Goal: Task Accomplishment & Management: Complete application form

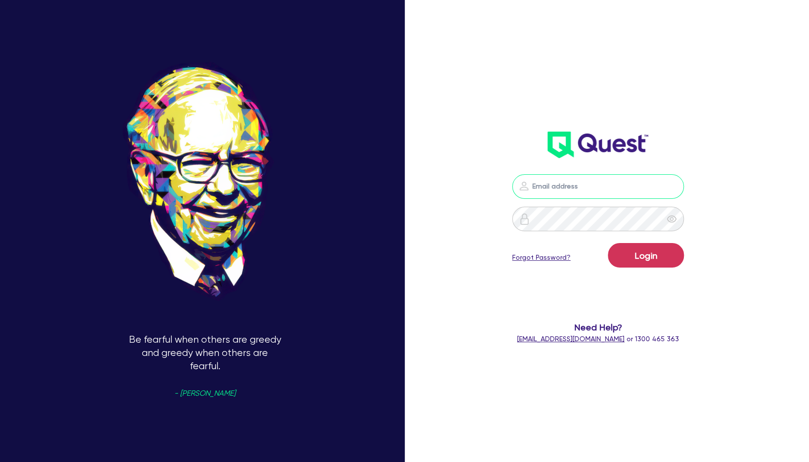
click at [596, 189] on input "email" at bounding box center [598, 186] width 172 height 25
type input "[EMAIL_ADDRESS][PERSON_NAME][DOMAIN_NAME]"
click at [632, 253] on button "Login" at bounding box center [646, 255] width 76 height 25
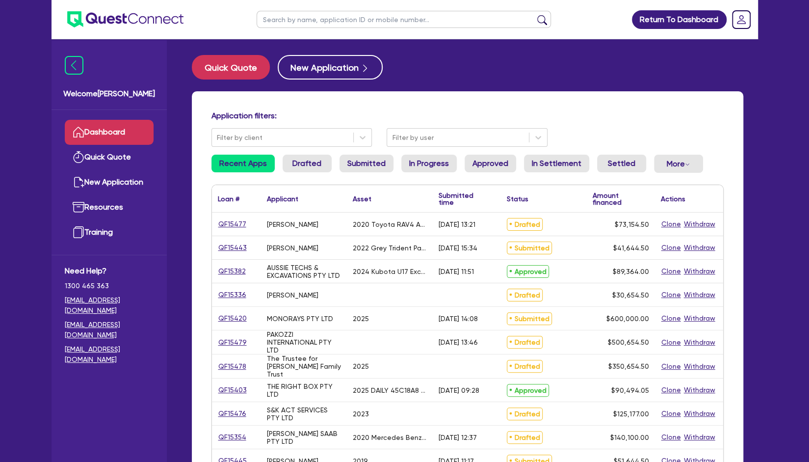
click at [314, 17] on input "text" at bounding box center [404, 19] width 294 height 17
type input "crash"
click at [534, 15] on button "submit" at bounding box center [542, 22] width 16 height 14
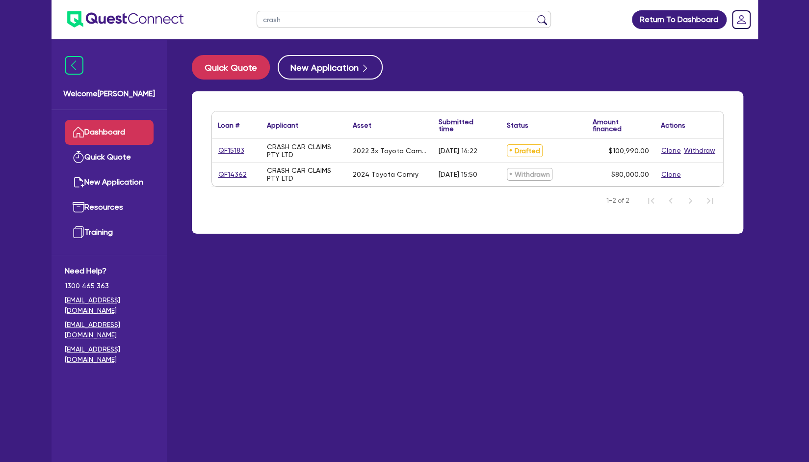
click at [230, 158] on div "QF15183" at bounding box center [236, 150] width 49 height 23
click at [233, 150] on link "QF15183" at bounding box center [231, 150] width 27 height 11
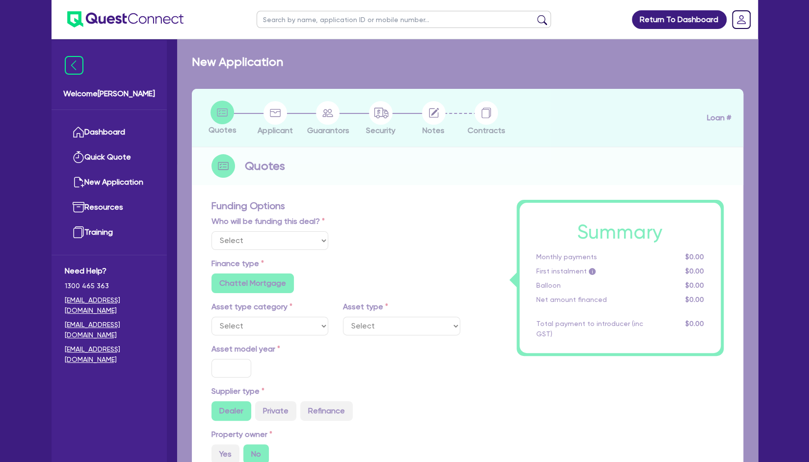
select select "Other"
select select "CARS_AND_LIGHT_TRUCKS"
type input "2022"
radio input "true"
type input "100,000"
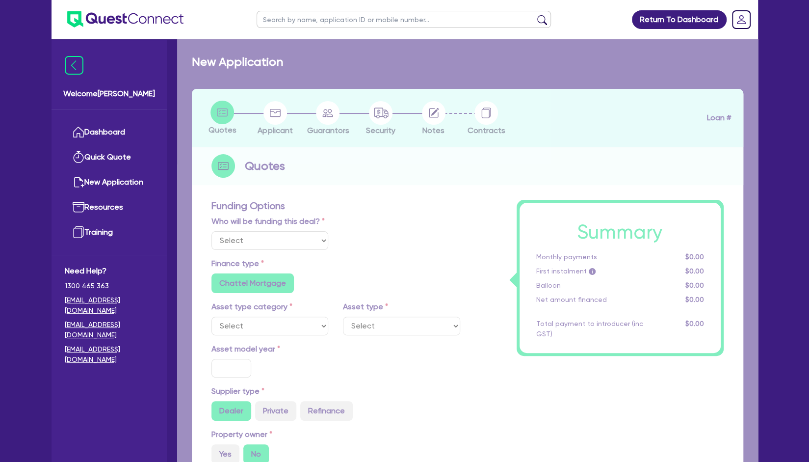
type input "3"
type input "3,029.7"
type input "7.3"
type input "454.55"
type input "900"
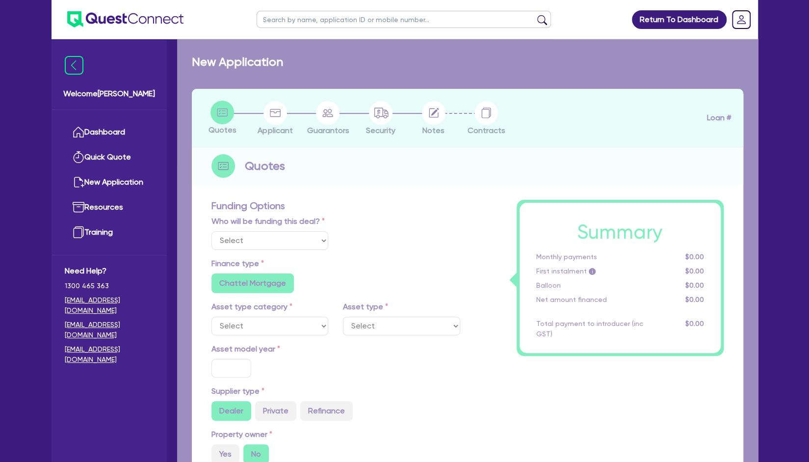
radio input "false"
radio input "true"
select select "PASSENGER_VEHICLES"
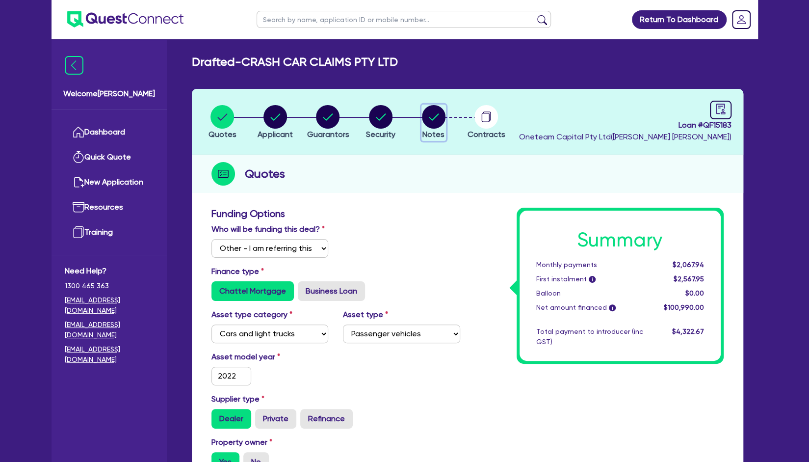
click at [437, 119] on circle "button" at bounding box center [434, 117] width 24 height 24
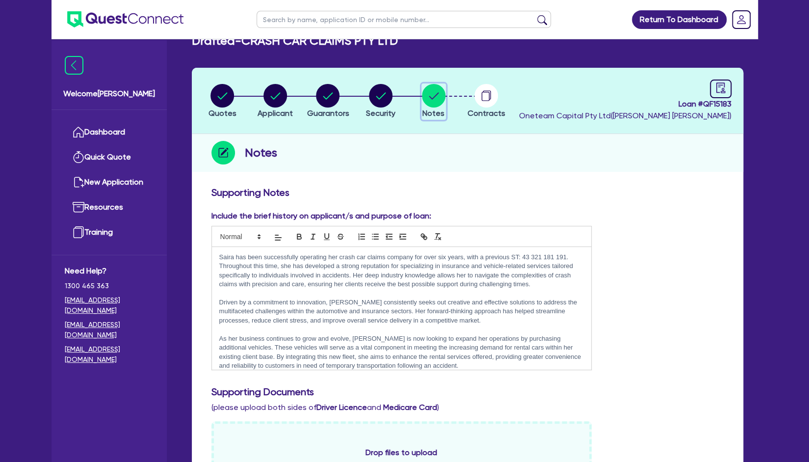
scroll to position [6, 0]
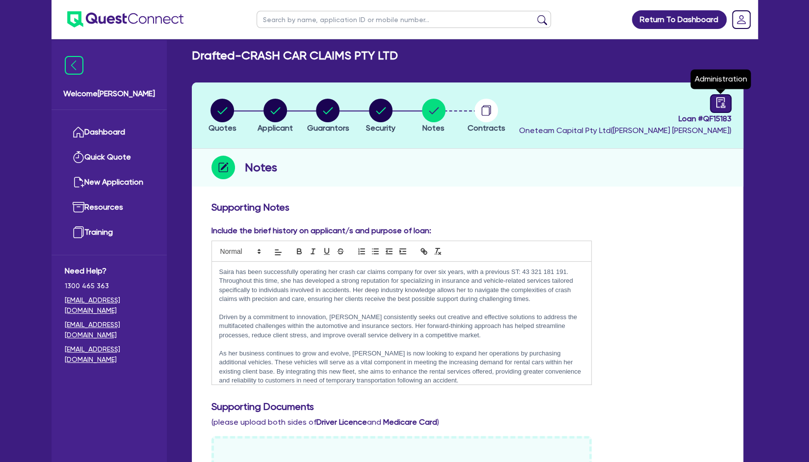
click at [716, 109] on div at bounding box center [721, 103] width 22 height 19
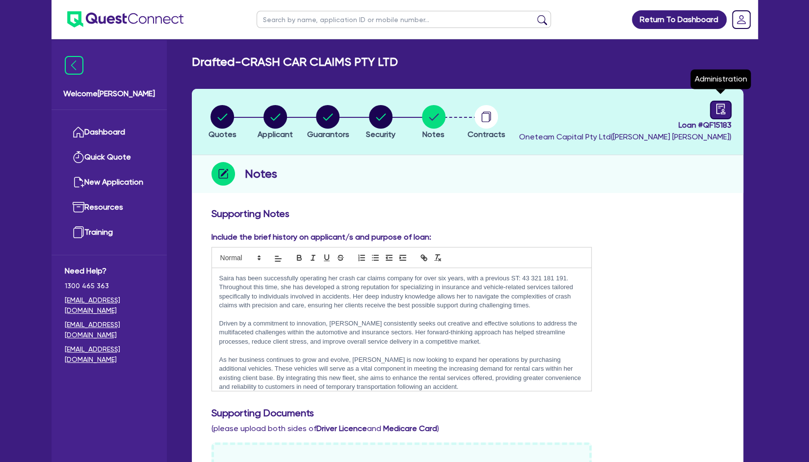
select select "DRAFTED_AMENDED"
select select "Metro Finance"
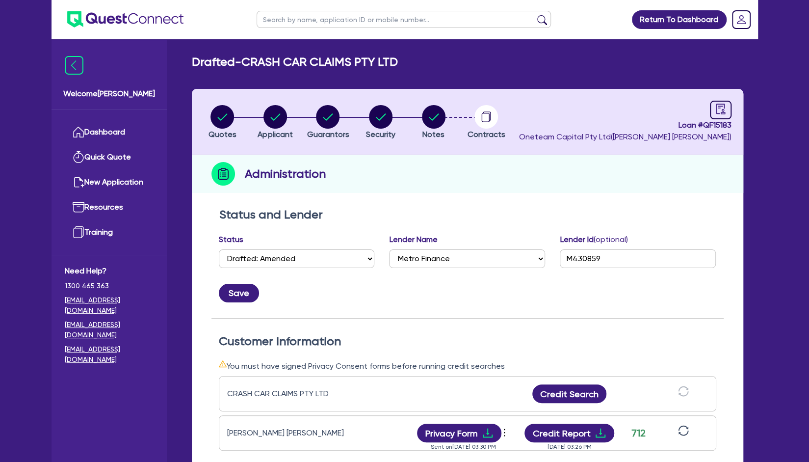
click at [318, 18] on input "text" at bounding box center [404, 19] width 294 height 17
type input "crash"
click button "submit" at bounding box center [542, 22] width 16 height 14
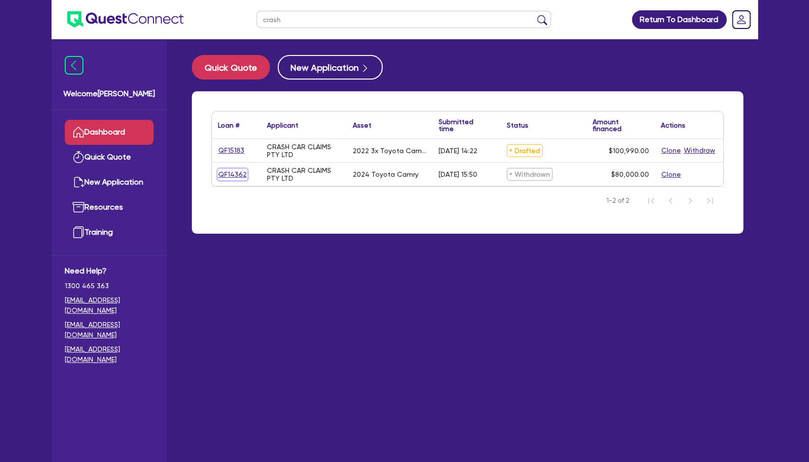
click at [240, 173] on link "QF14362" at bounding box center [232, 174] width 29 height 11
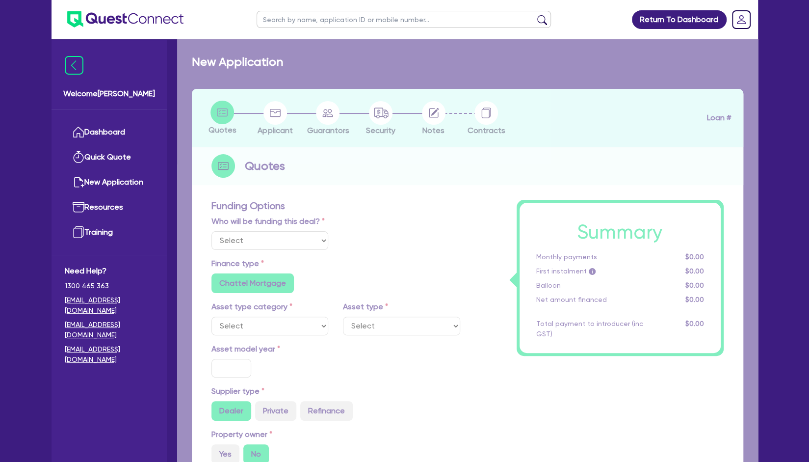
select select "Other"
select select "CARS_AND_LIGHT_TRUCKS"
type input "2024"
type input "80,000"
type input "4"
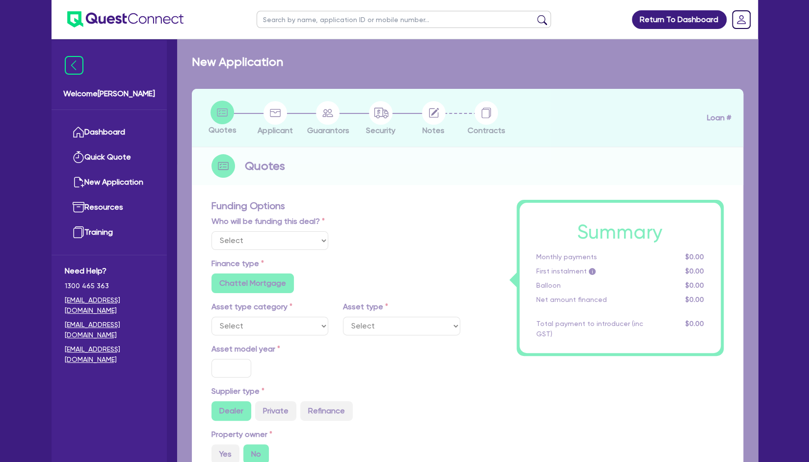
type input "3,200"
type input "7"
type input "900"
radio input "false"
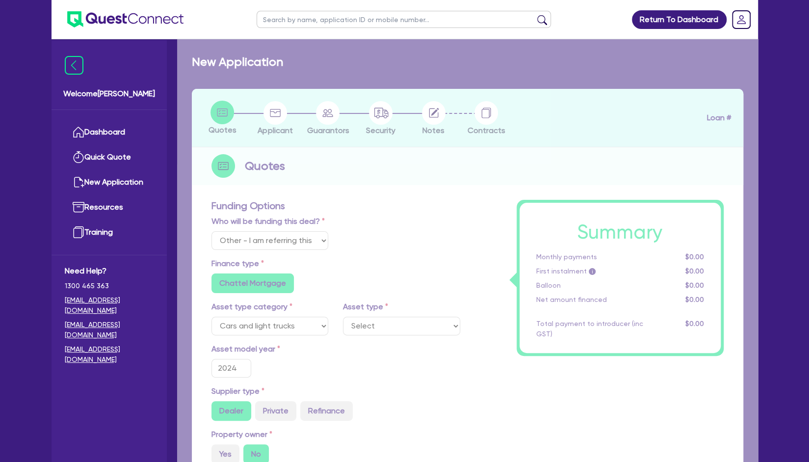
select select "PASSENGER_VEHICLES"
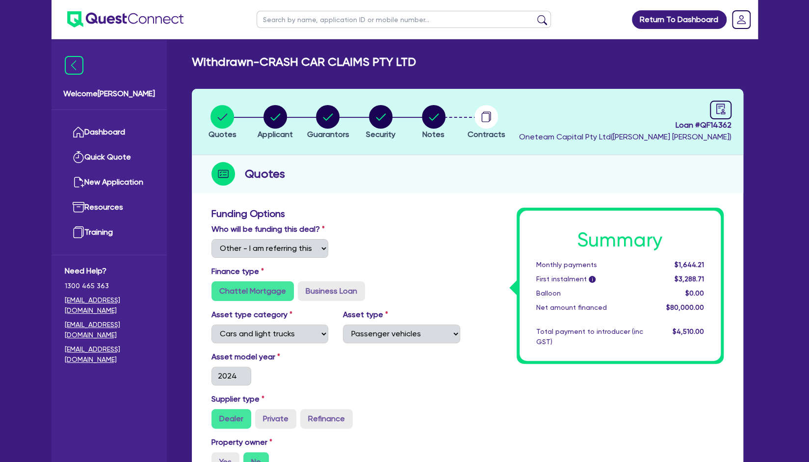
click at [711, 120] on span "Loan # QF14362" at bounding box center [625, 125] width 212 height 12
click at [712, 120] on span "Loan # QF14362" at bounding box center [625, 125] width 212 height 12
click at [716, 118] on div at bounding box center [721, 110] width 22 height 19
select select "WITHDRAWN_BY_INTRODUCER"
select select "Other"
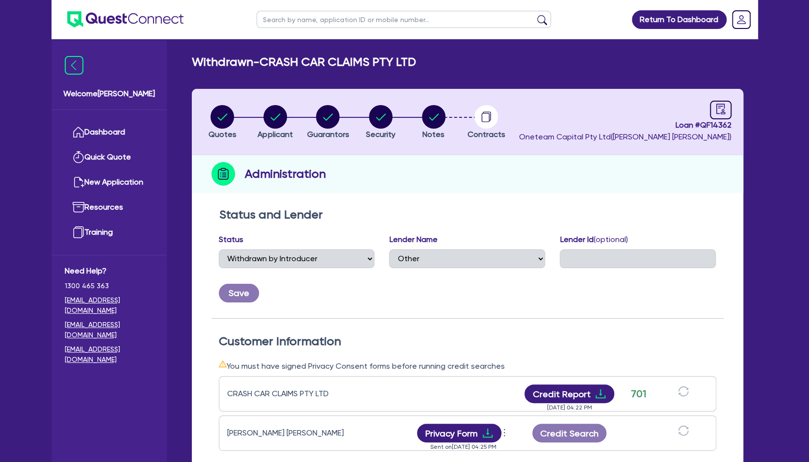
scroll to position [105, 0]
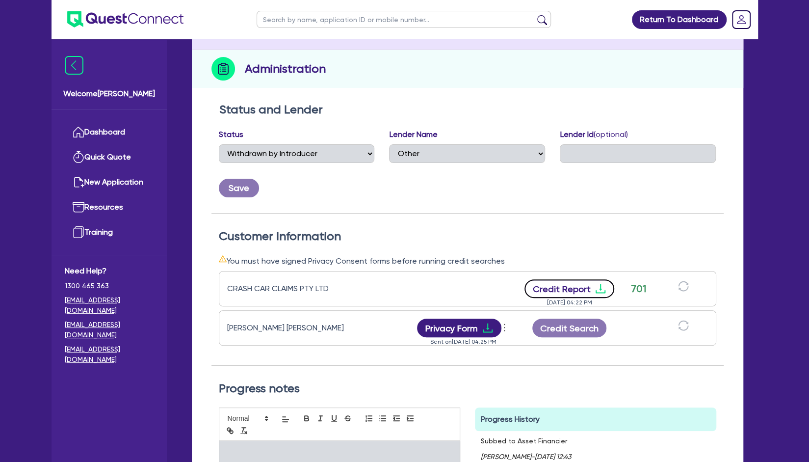
click at [571, 285] on button "Credit Report" at bounding box center [570, 288] width 90 height 19
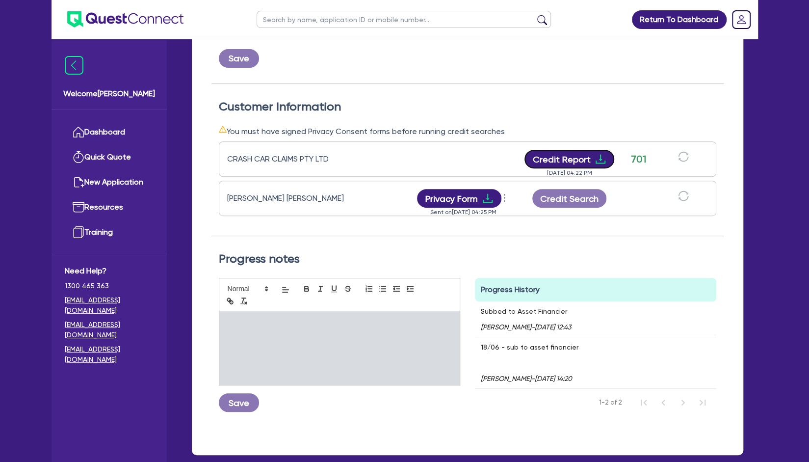
scroll to position [0, 0]
